Goal: Task Accomplishment & Management: Complete application form

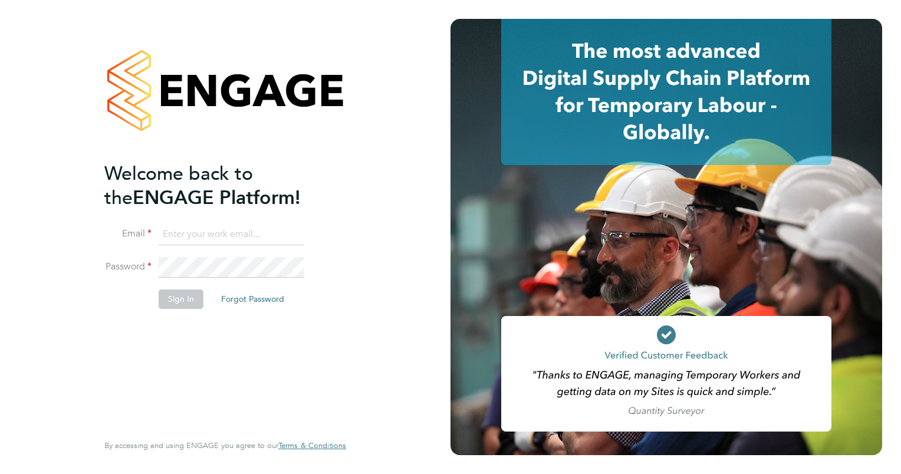
type input "l.hollier@outlook.com"
click at [173, 300] on button "Sign In" at bounding box center [181, 298] width 45 height 19
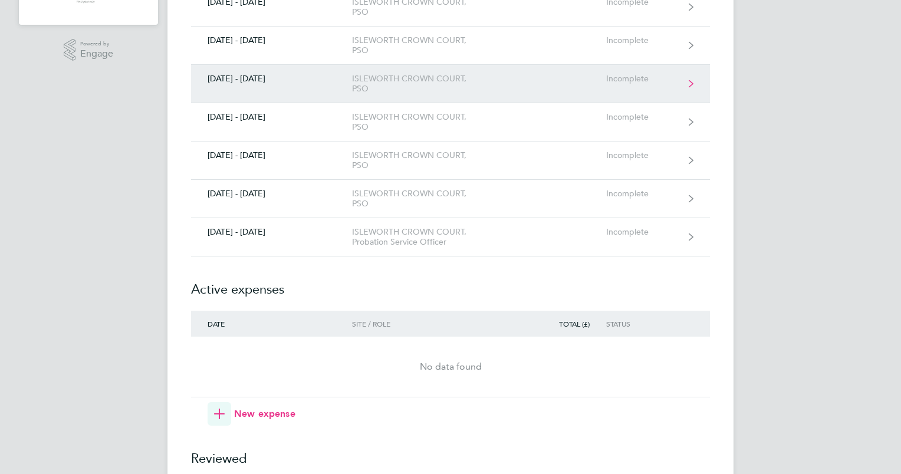
scroll to position [275, 0]
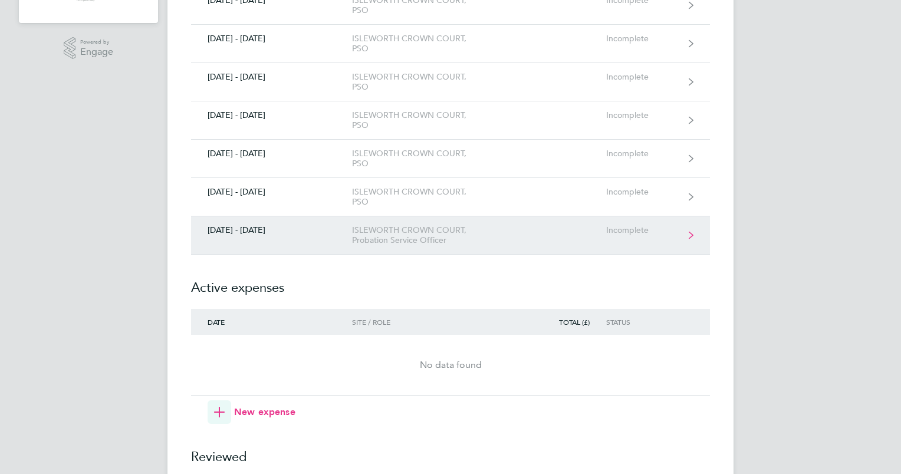
click at [357, 230] on div "ISLEWORTH CROWN COURT, Probation Service Officer" at bounding box center [419, 235] width 135 height 20
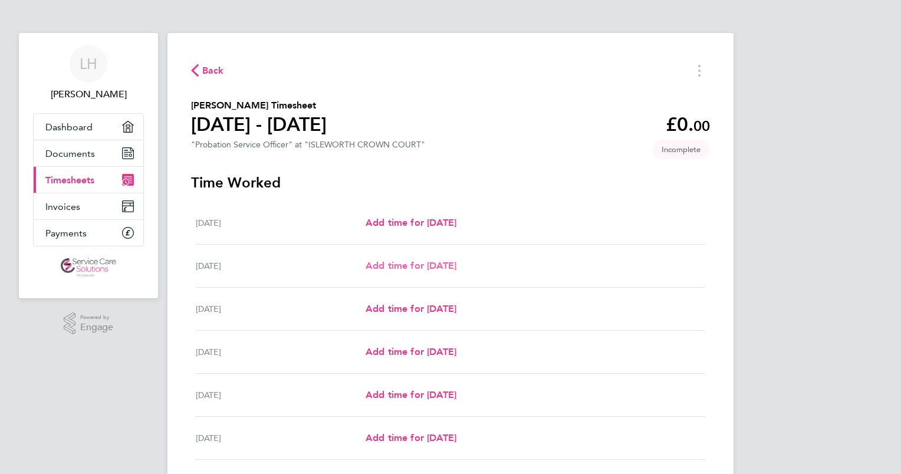
click at [380, 266] on span "Add time for [DATE]" at bounding box center [411, 265] width 91 height 11
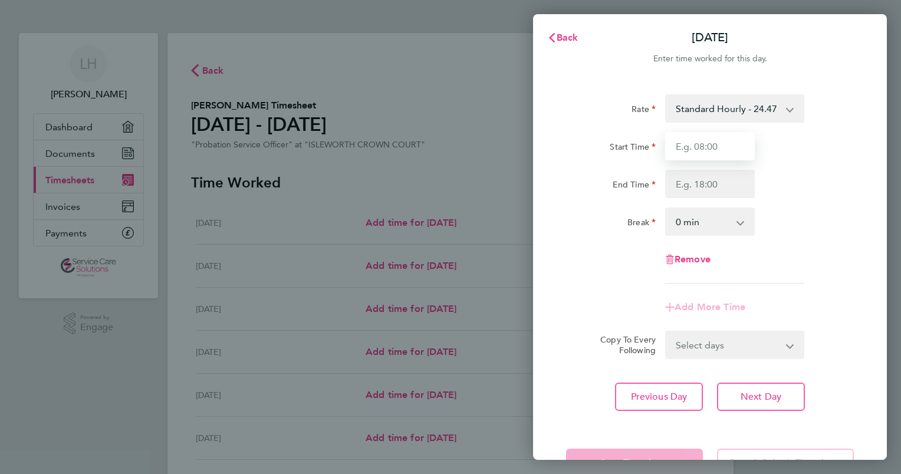
click at [694, 146] on input "Start Time" at bounding box center [710, 146] width 90 height 28
type input "08:00"
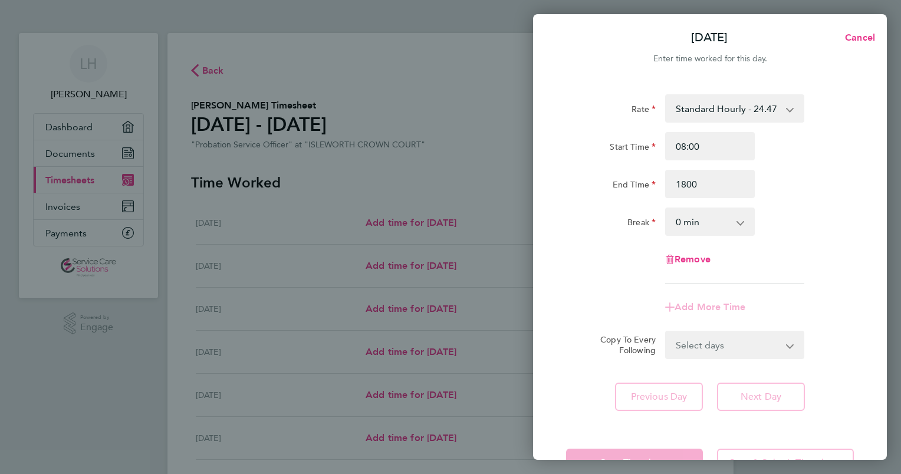
type input "18:00"
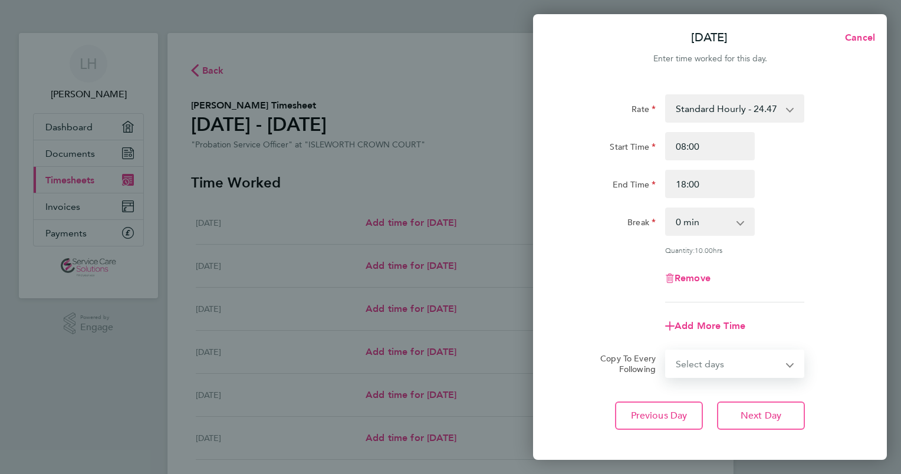
click at [700, 351] on select "Select days Day Weekday (Mon-Fri) Weekend (Sat-Sun) [DATE] [DATE] [DATE] [DATE]…" at bounding box center [728, 364] width 124 height 26
select select "WEEKDAY"
click at [666, 351] on select "Select days Day Weekday (Mon-Fri) Weekend (Sat-Sun) [DATE] [DATE] [DATE] [DATE]…" at bounding box center [728, 364] width 124 height 26
select select "[DATE]"
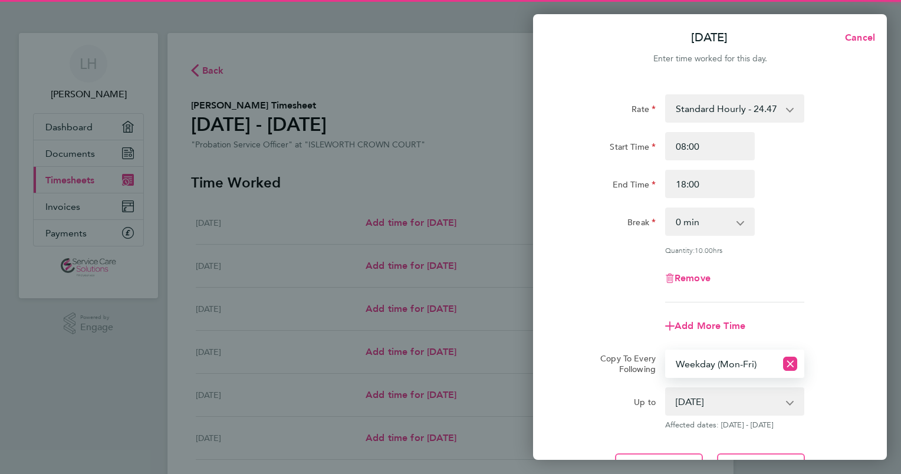
scroll to position [110, 0]
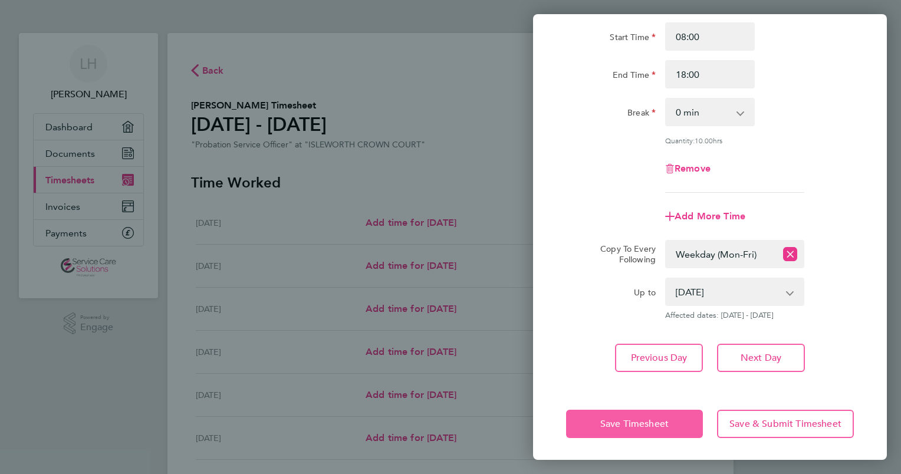
click at [620, 426] on span "Save Timesheet" at bounding box center [634, 424] width 68 height 12
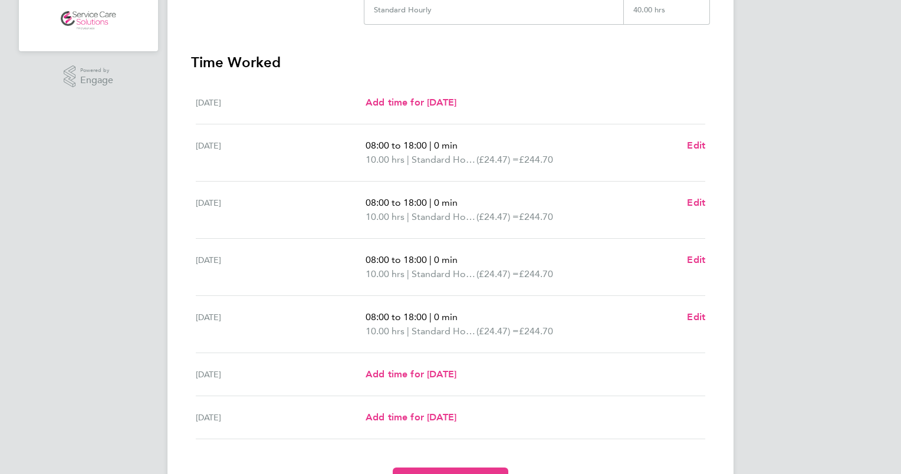
scroll to position [249, 0]
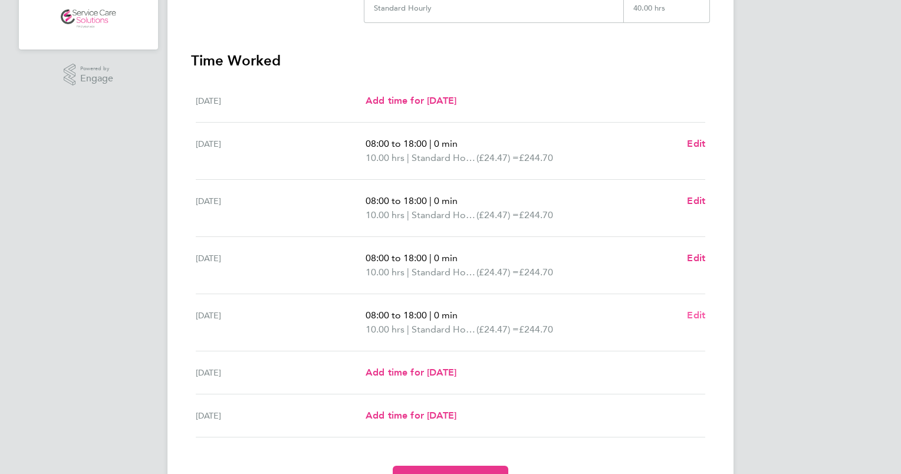
click at [700, 311] on span "Edit" at bounding box center [696, 315] width 18 height 11
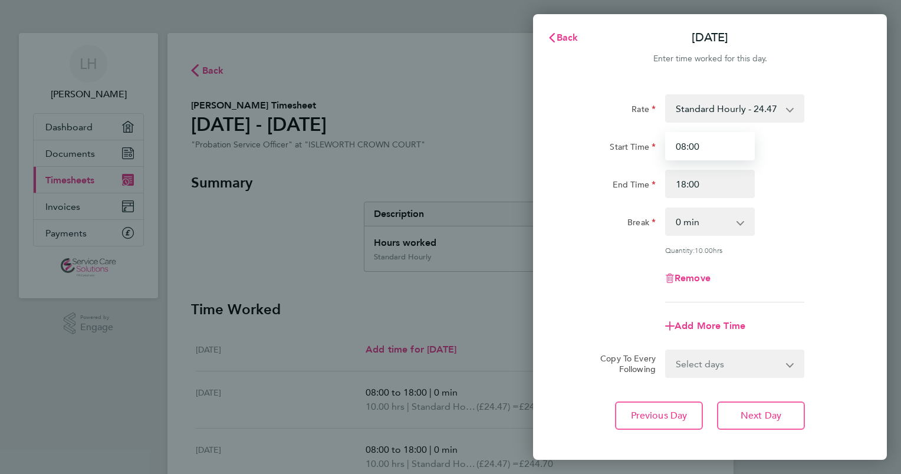
click at [705, 144] on input "08:00" at bounding box center [710, 146] width 90 height 28
drag, startPoint x: 692, startPoint y: 144, endPoint x: 637, endPoint y: 144, distance: 54.8
click at [637, 144] on div "Start Time 08:00" at bounding box center [709, 146] width 297 height 28
type input "0"
type input "07:00"
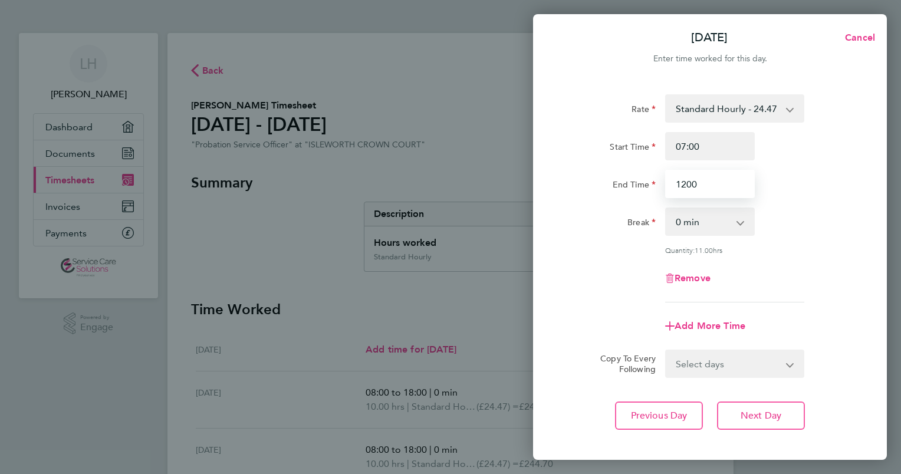
scroll to position [58, 0]
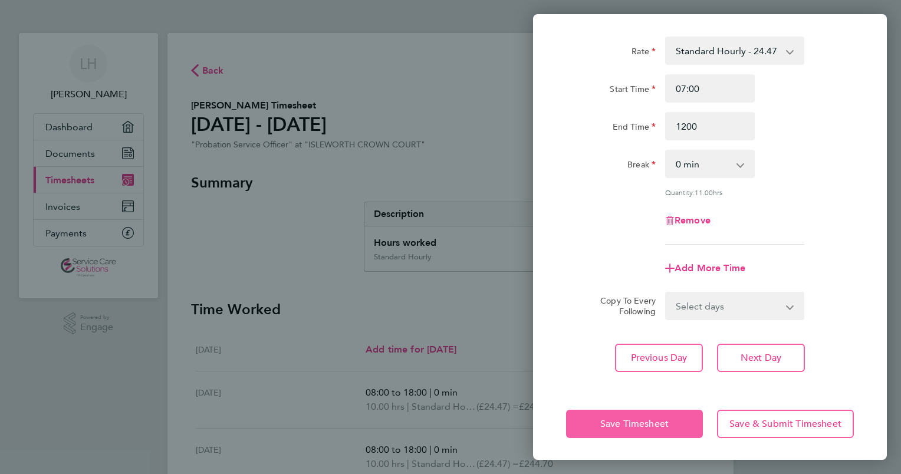
type input "12:00"
click at [622, 419] on span "Save Timesheet" at bounding box center [634, 424] width 68 height 12
